Goal: Transaction & Acquisition: Purchase product/service

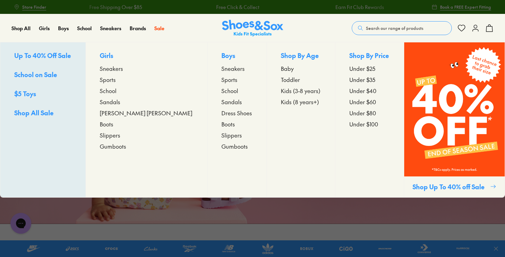
click at [113, 125] on span "Boots" at bounding box center [107, 124] width 14 height 8
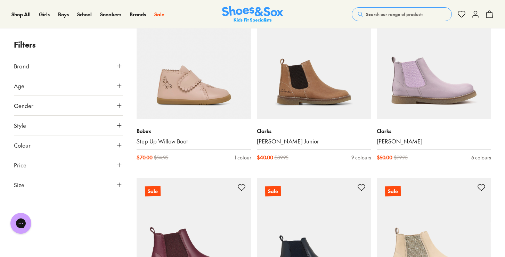
click at [118, 183] on icon at bounding box center [119, 184] width 7 height 7
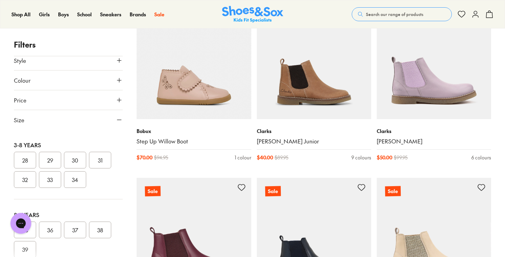
scroll to position [161, 0]
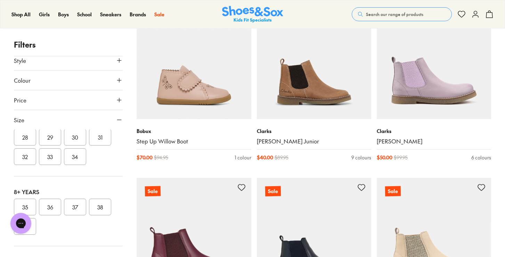
click at [75, 206] on button "37" at bounding box center [75, 207] width 22 height 17
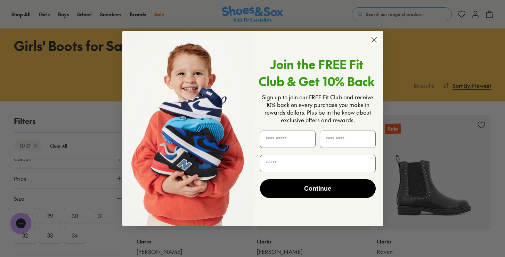
scroll to position [98, 0]
click at [373, 39] on circle "Close dialog" at bounding box center [373, 39] width 11 height 11
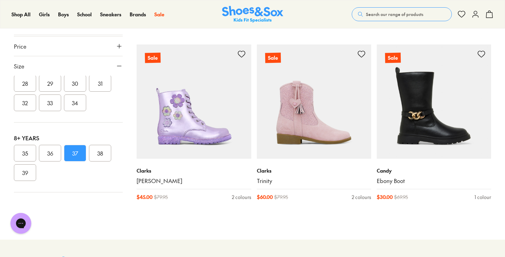
scroll to position [961, 0]
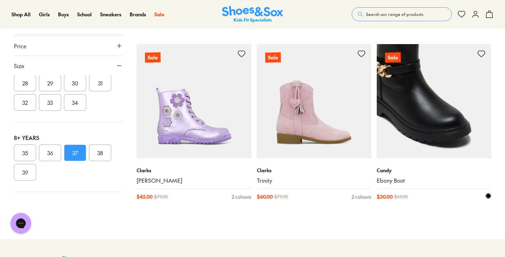
click at [427, 126] on img at bounding box center [433, 101] width 114 height 114
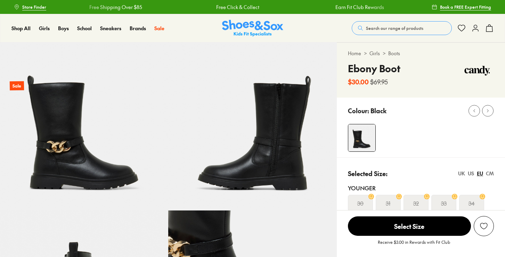
select select "*"
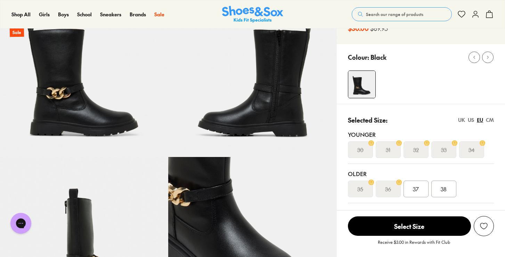
scroll to position [45, 0]
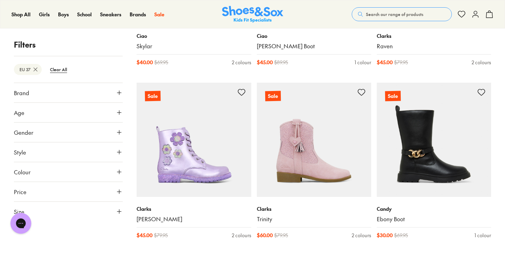
click at [121, 211] on use at bounding box center [119, 211] width 4 height 4
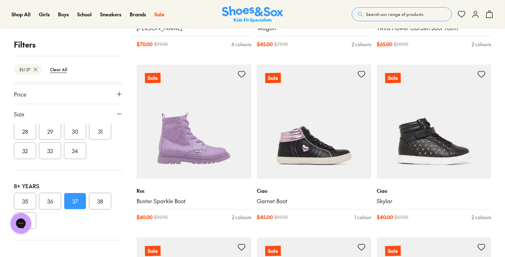
scroll to position [595, 0]
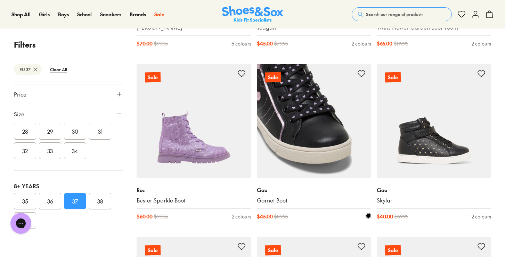
click at [302, 134] on img at bounding box center [314, 121] width 114 height 114
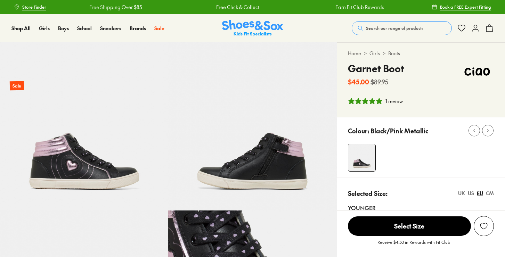
select select "*"
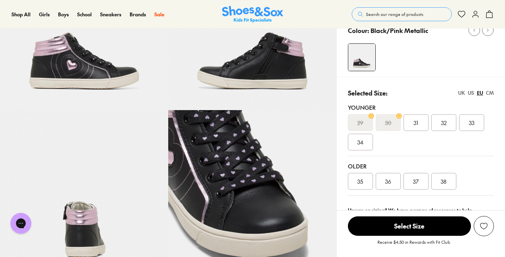
scroll to position [101, 0]
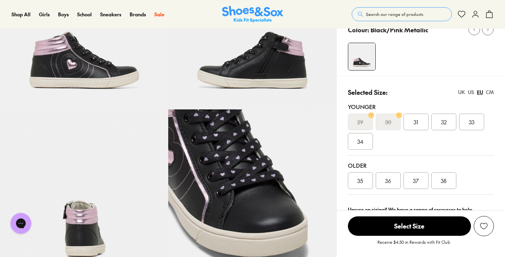
click at [415, 178] on span "37" at bounding box center [415, 180] width 6 height 8
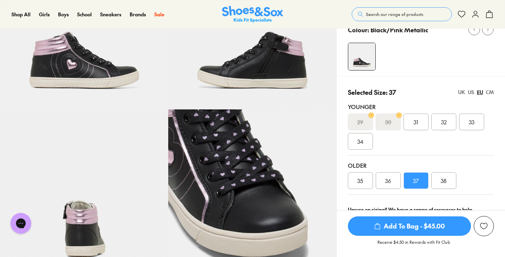
click at [417, 223] on span "Add To Bag - $45.00" at bounding box center [409, 225] width 123 height 19
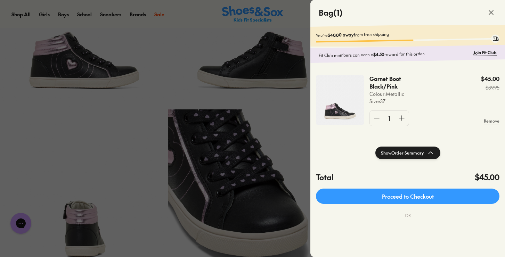
click at [488, 12] on icon at bounding box center [490, 12] width 8 height 8
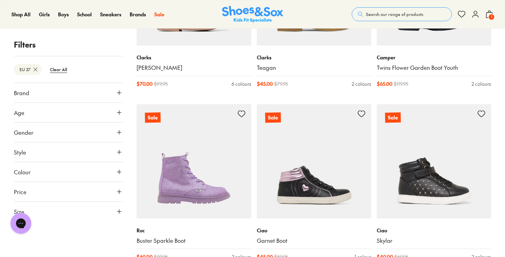
scroll to position [557, 0]
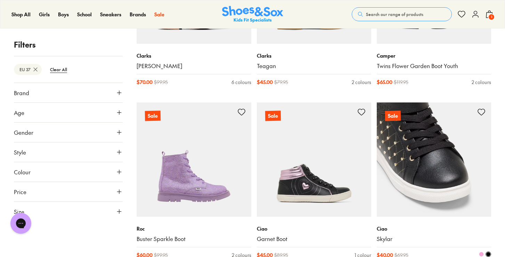
click at [430, 174] on img at bounding box center [433, 159] width 114 height 114
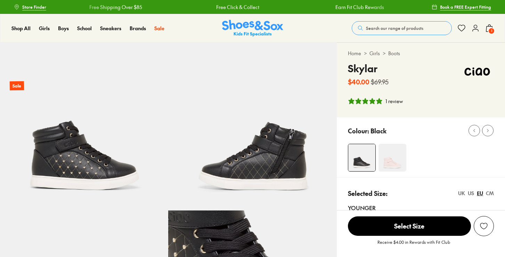
select select "*"
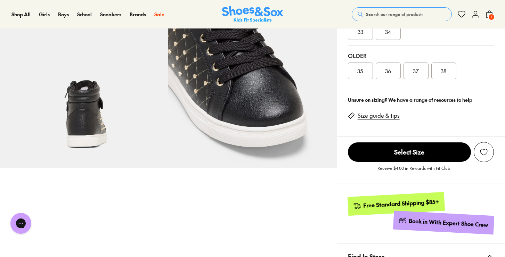
scroll to position [220, 0]
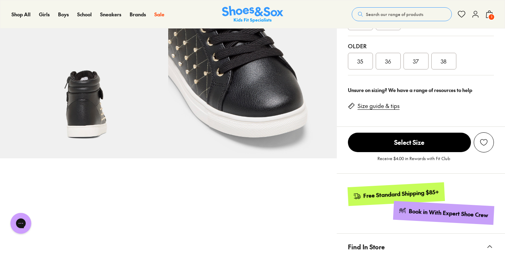
click at [417, 59] on span "37" at bounding box center [415, 61] width 6 height 8
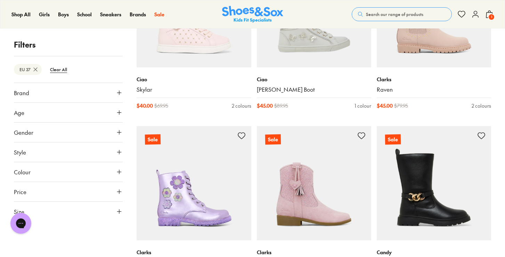
scroll to position [881, 0]
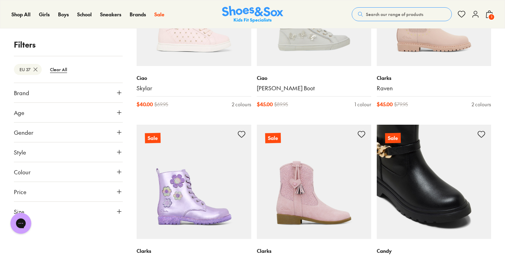
click at [431, 159] on img at bounding box center [433, 182] width 114 height 114
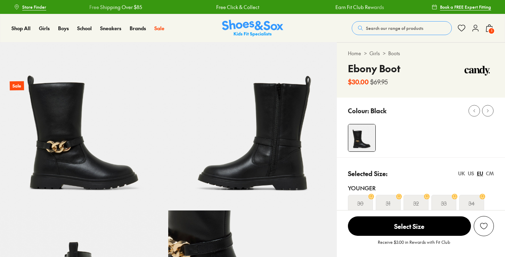
select select "*"
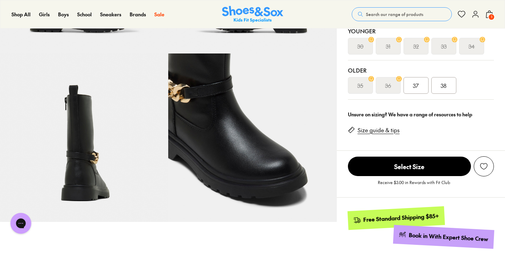
scroll to position [161, 0]
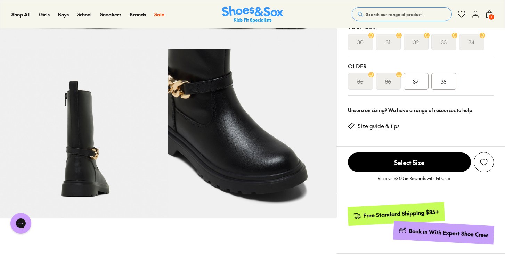
click at [415, 81] on span "37" at bounding box center [415, 81] width 6 height 8
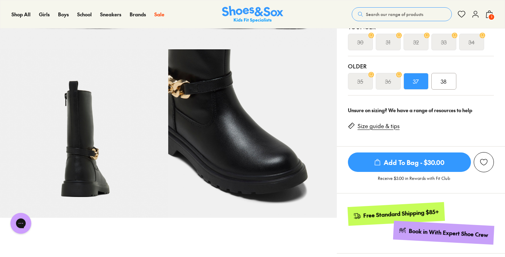
click at [406, 165] on span "Add To Bag - $30.00" at bounding box center [409, 161] width 123 height 19
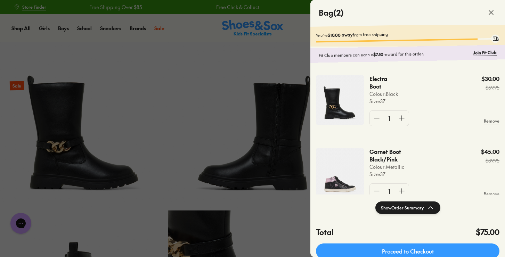
click at [389, 158] on p "Garnet Boot Black/Pink" at bounding box center [393, 155] width 49 height 15
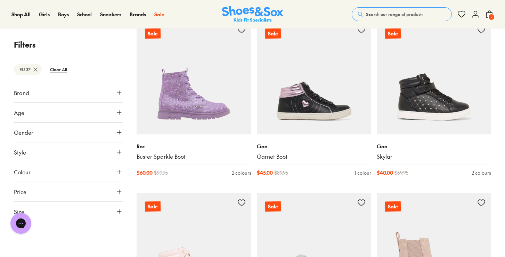
scroll to position [635, 0]
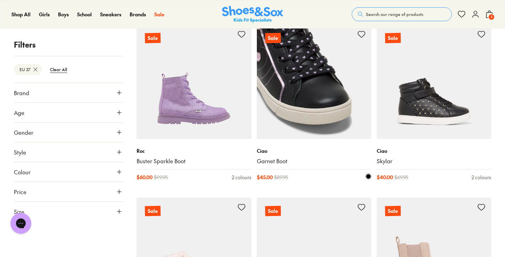
click at [307, 103] on img at bounding box center [314, 82] width 114 height 114
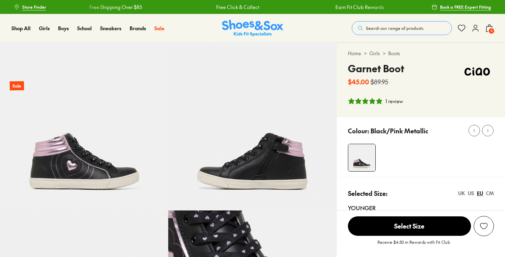
select select "*"
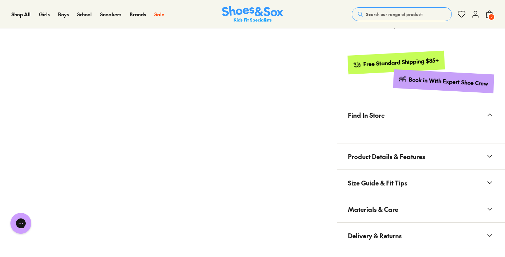
scroll to position [365, 0]
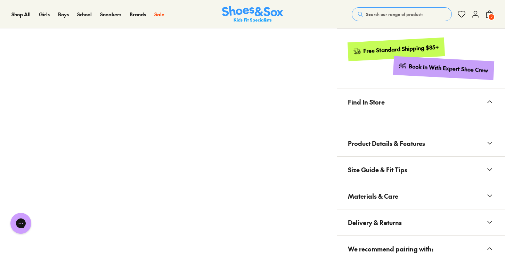
click at [490, 197] on icon at bounding box center [489, 196] width 8 height 8
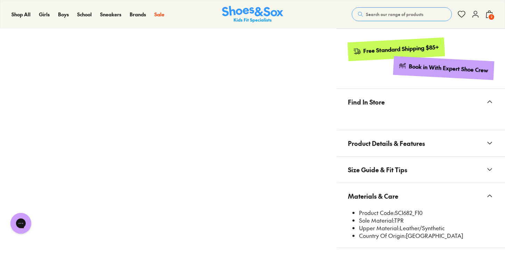
click at [490, 197] on icon at bounding box center [489, 196] width 8 height 8
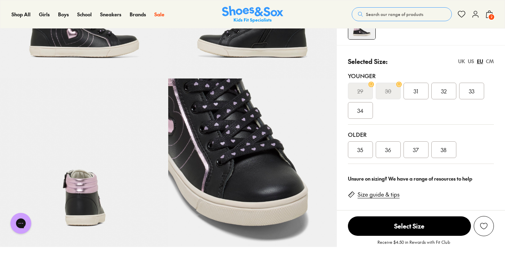
scroll to position [0, 0]
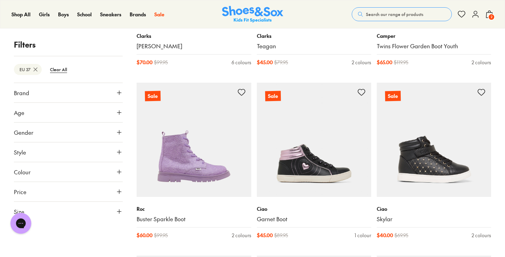
click at [489, 14] on span "2" at bounding box center [490, 17] width 7 height 7
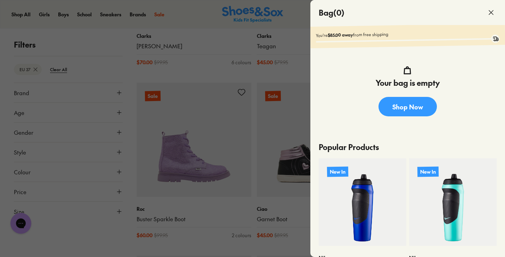
click at [489, 14] on icon at bounding box center [490, 12] width 8 height 8
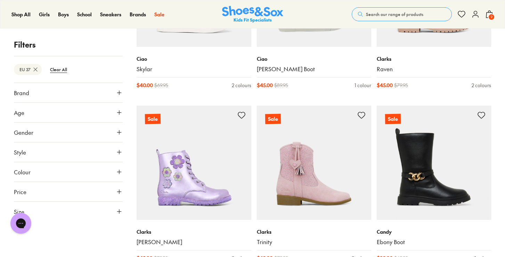
scroll to position [901, 0]
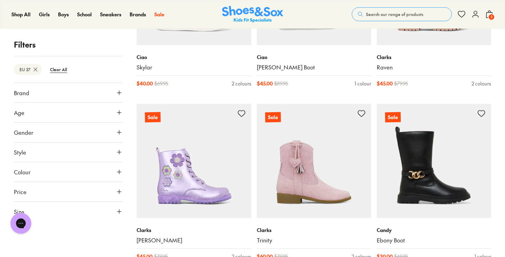
click at [118, 211] on use at bounding box center [119, 211] width 4 height 4
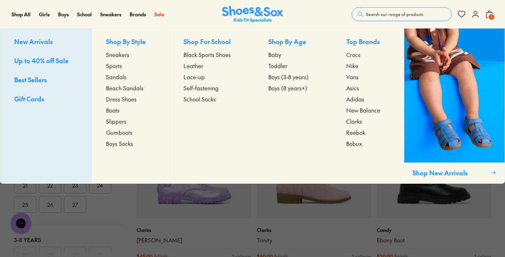
scroll to position [35, 0]
click at [64, 15] on span "Boys" at bounding box center [63, 14] width 11 height 7
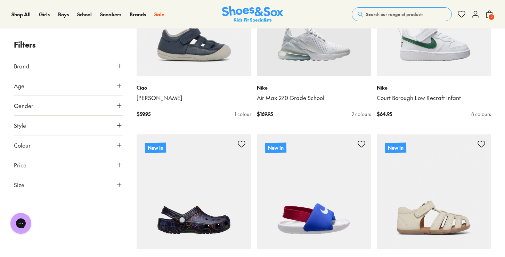
click at [119, 183] on use at bounding box center [119, 185] width 4 height 4
click at [75, 225] on button "30" at bounding box center [75, 226] width 22 height 17
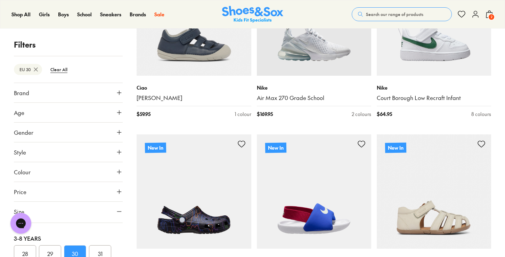
scroll to position [26, 0]
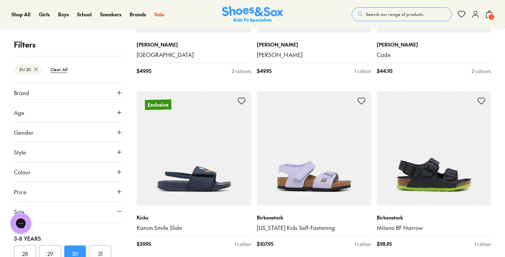
scroll to position [2133, 0]
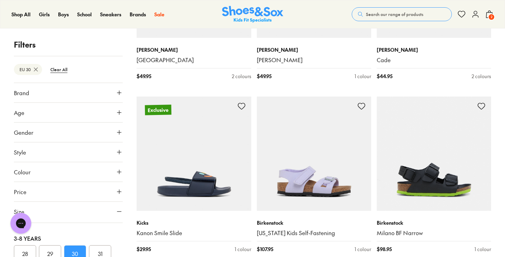
click at [491, 14] on span "2" at bounding box center [490, 17] width 7 height 7
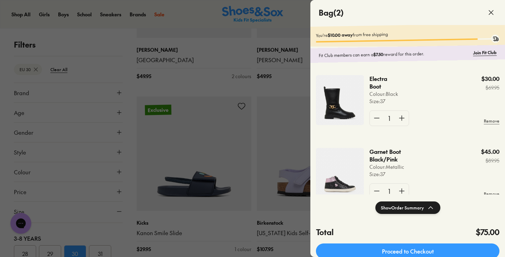
click at [381, 152] on p "Garnet Boot Black/Pink" at bounding box center [393, 155] width 49 height 15
click at [332, 188] on img at bounding box center [340, 173] width 48 height 50
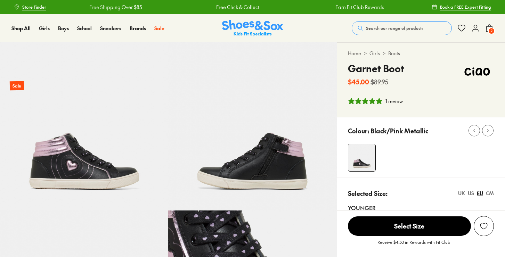
select select "*"
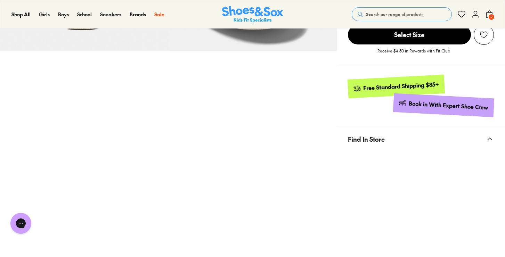
scroll to position [320, 0]
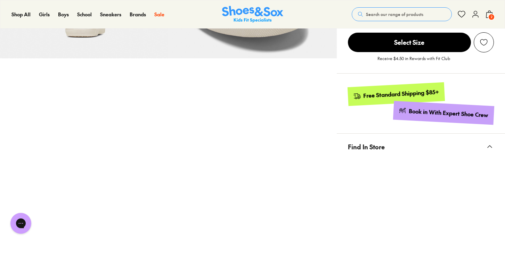
click at [487, 147] on icon at bounding box center [489, 146] width 8 height 8
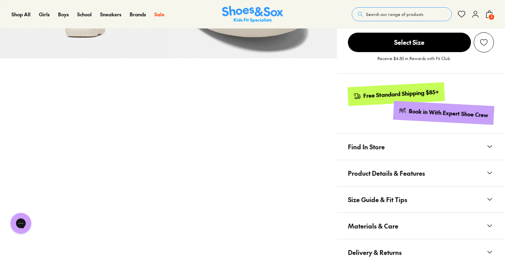
click at [364, 147] on span "Find In Store" at bounding box center [366, 146] width 37 height 20
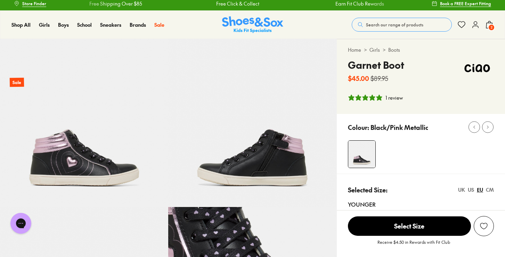
scroll to position [2, 0]
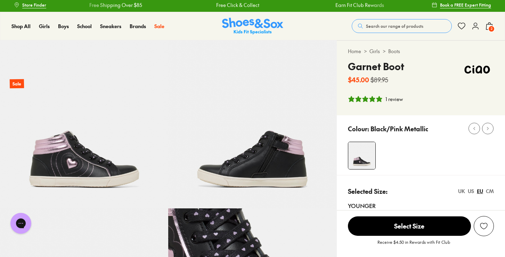
click at [489, 28] on span "2" at bounding box center [490, 28] width 7 height 7
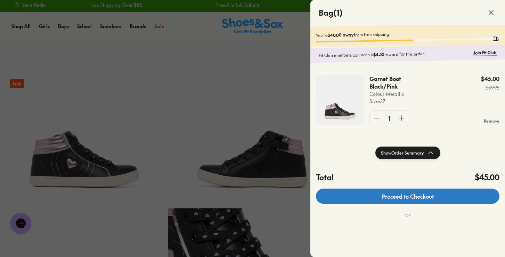
click at [407, 198] on link "Proceed to Checkout" at bounding box center [407, 196] width 183 height 15
